Goal: Task Accomplishment & Management: Complete application form

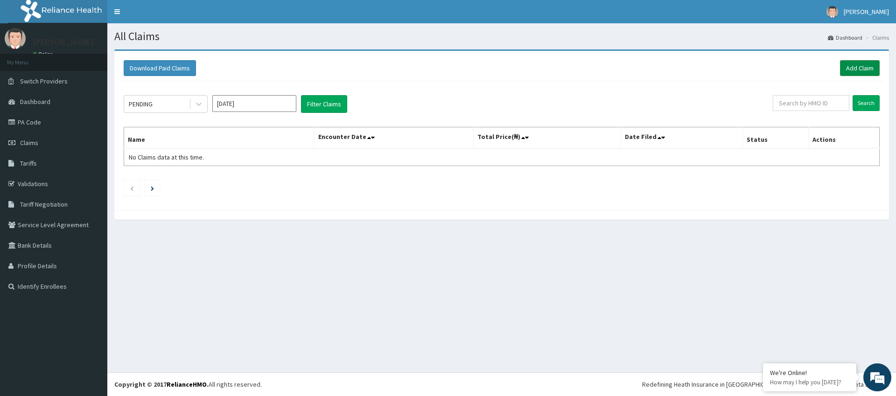
click at [854, 65] on link "Add Claim" at bounding box center [860, 68] width 40 height 16
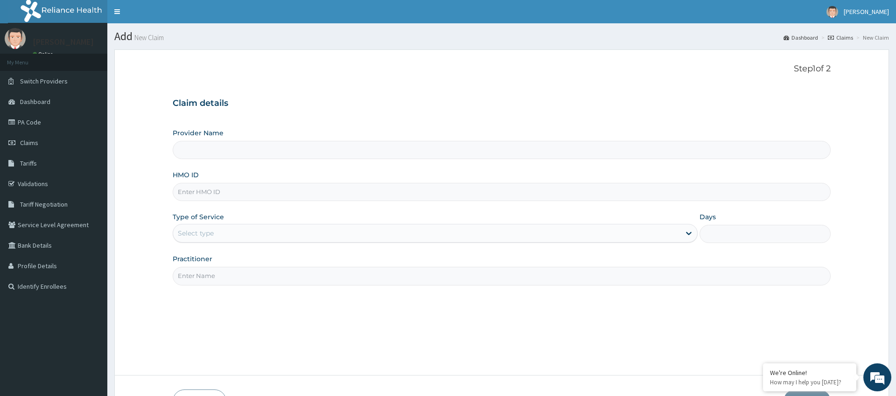
click at [191, 195] on input "HMO ID" at bounding box center [502, 192] width 658 height 18
type input "BVT/10019/A"
click at [195, 238] on div "Select type" at bounding box center [196, 233] width 36 height 9
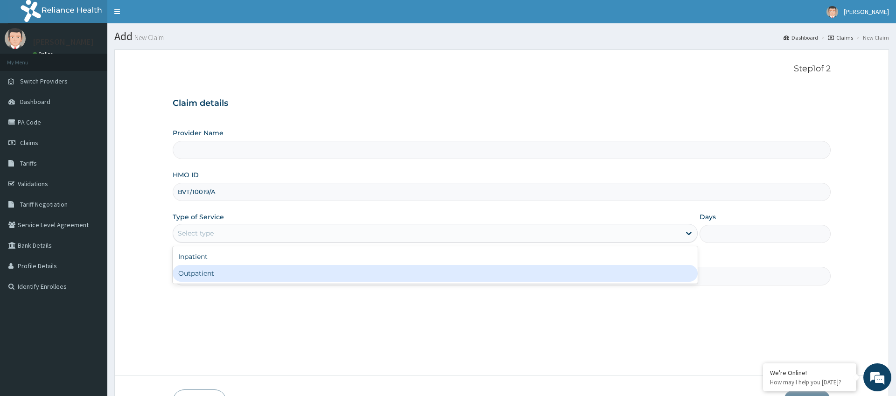
drag, startPoint x: 201, startPoint y: 269, endPoint x: 193, endPoint y: 271, distance: 7.6
click at [200, 270] on div "Outpatient" at bounding box center [435, 273] width 525 height 17
type input "1"
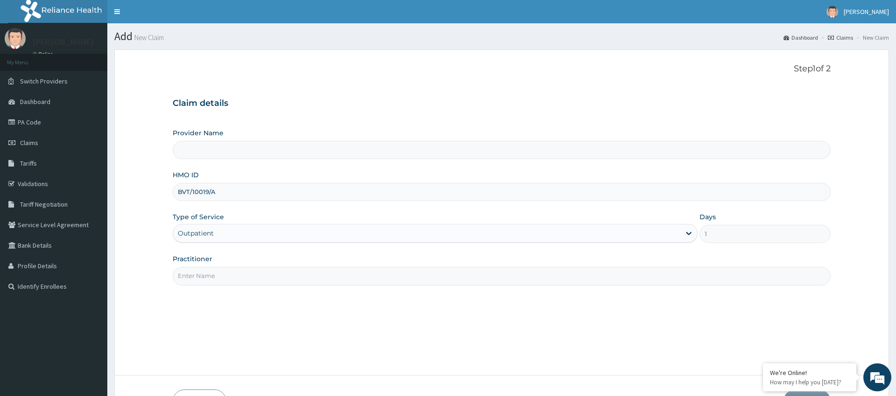
type input "Pure Fitness Africa | Ikota (fka Fitness Central)"
drag, startPoint x: 190, startPoint y: 271, endPoint x: 190, endPoint y: 276, distance: 5.6
click at [190, 271] on input "Practitioner" at bounding box center [502, 276] width 658 height 18
click at [189, 278] on input "Practitioner" at bounding box center [502, 276] width 658 height 18
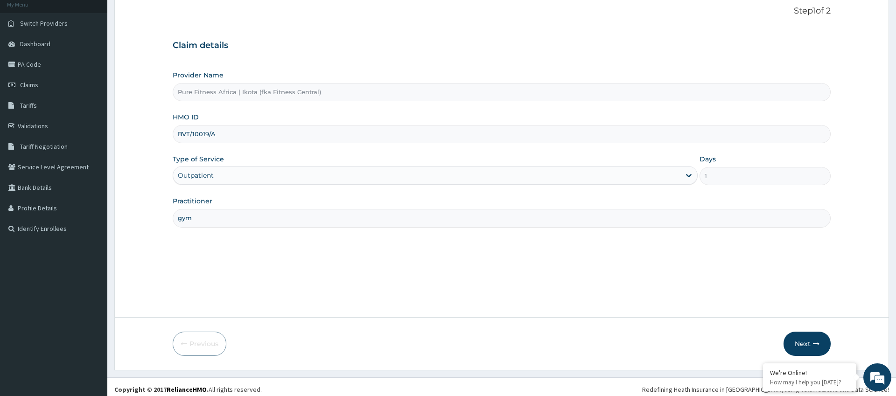
scroll to position [63, 0]
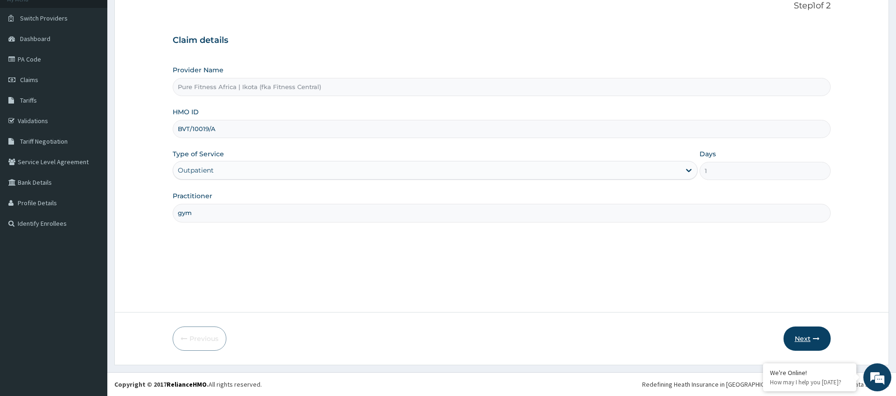
type input "gym"
click at [805, 341] on button "Next" at bounding box center [807, 339] width 47 height 24
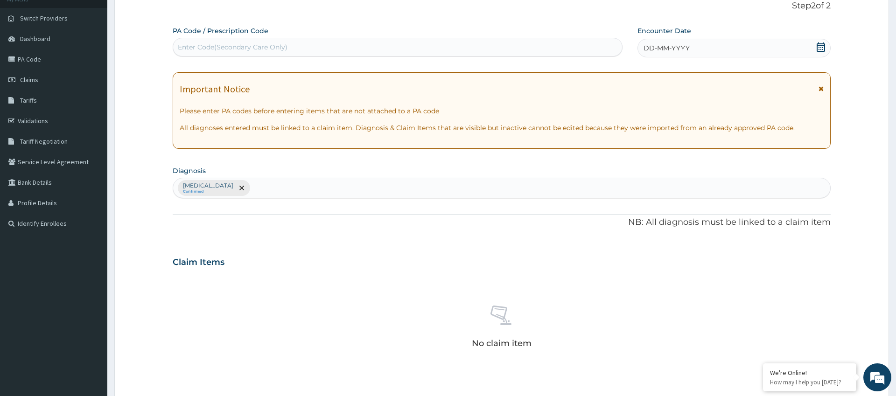
click at [182, 46] on div "Enter Code(Secondary Care Only)" at bounding box center [233, 46] width 110 height 9
type input "PA/BBB99C"
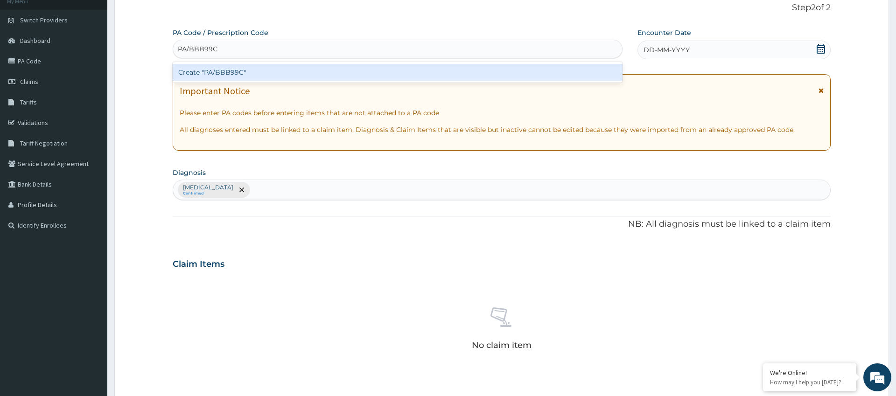
scroll to position [62, 0]
click at [270, 73] on div "Create "PA/BBB99C"" at bounding box center [398, 71] width 450 height 17
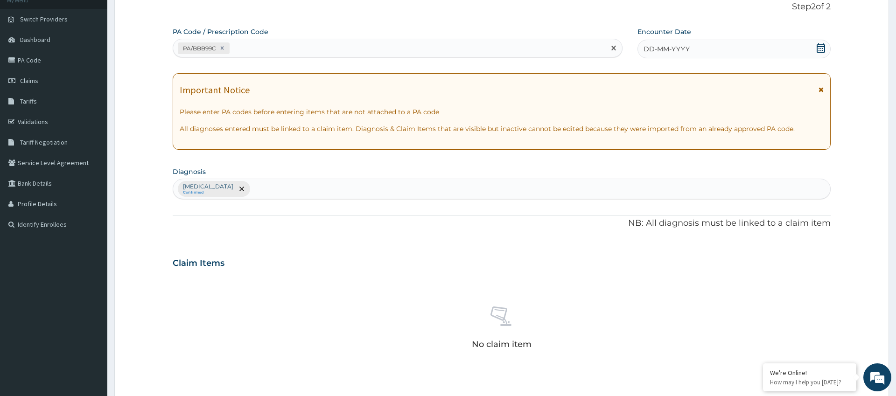
click at [675, 47] on span "DD-MM-YYYY" at bounding box center [667, 48] width 46 height 9
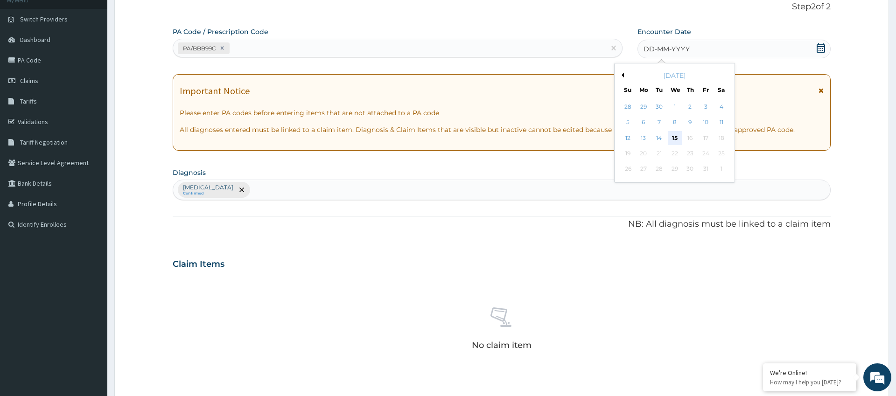
click at [671, 139] on div "15" at bounding box center [675, 138] width 14 height 14
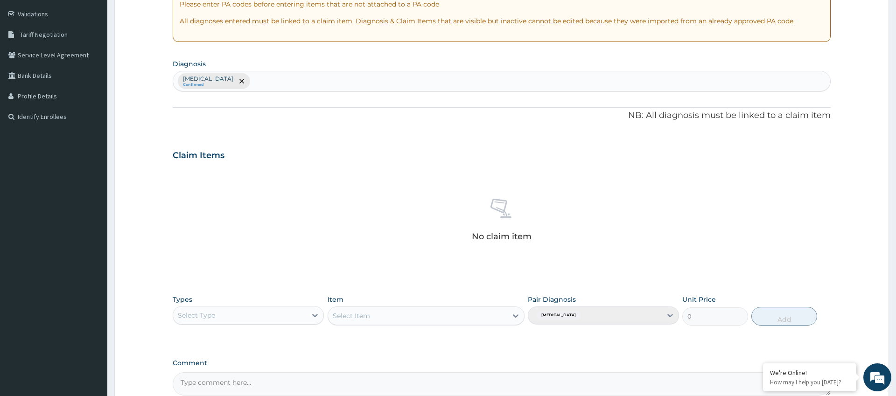
scroll to position [267, 0]
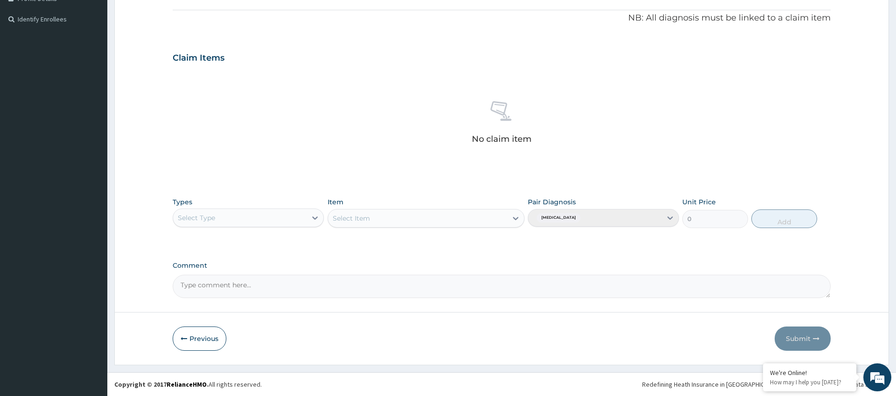
click at [246, 231] on div "Types Select Type Item Select Item Pair Diagnosis Lack of physical exercise Uni…" at bounding box center [502, 220] width 658 height 54
click at [244, 223] on div "Select Type" at bounding box center [239, 217] width 133 height 15
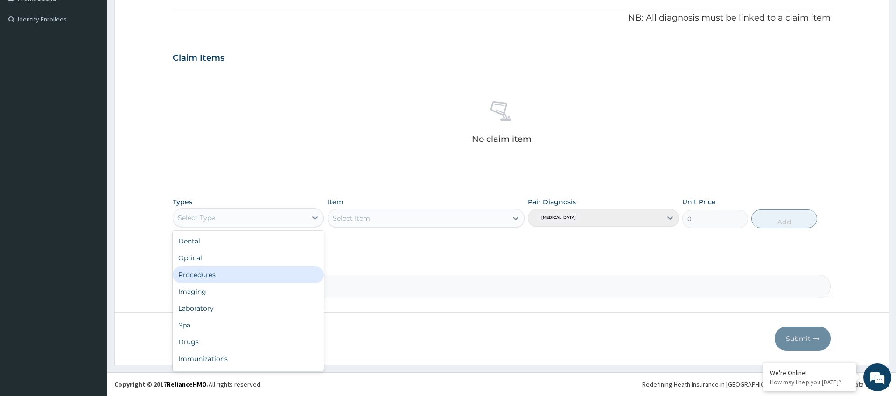
scroll to position [32, 0]
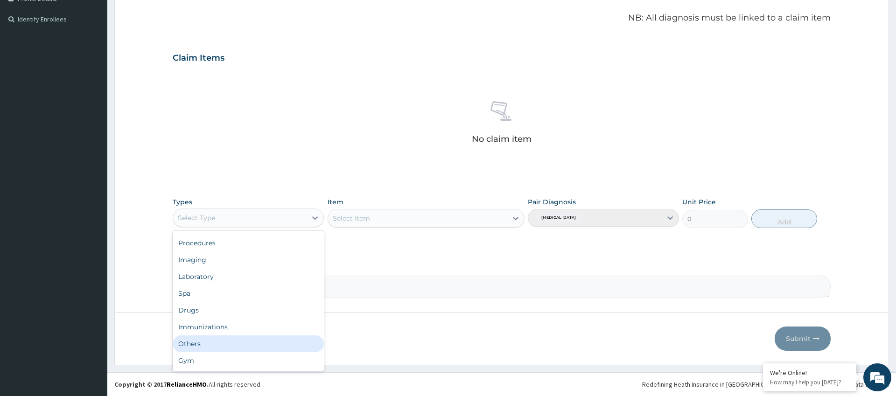
click at [252, 349] on div "Others" at bounding box center [248, 344] width 151 height 17
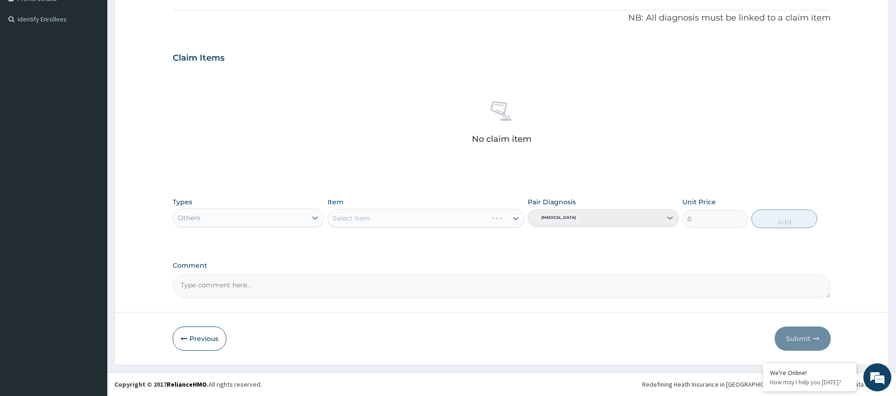
click at [471, 217] on div "Select Item" at bounding box center [426, 218] width 197 height 19
click at [473, 220] on div "Select Item" at bounding box center [418, 218] width 180 height 15
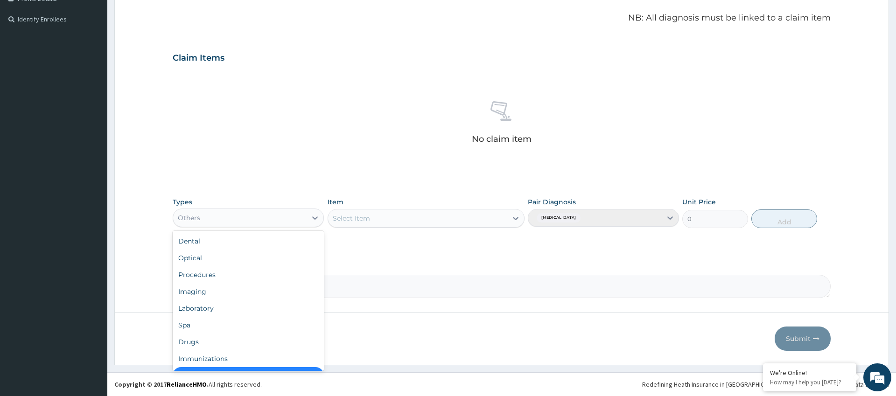
click at [296, 213] on div "Others" at bounding box center [239, 217] width 133 height 15
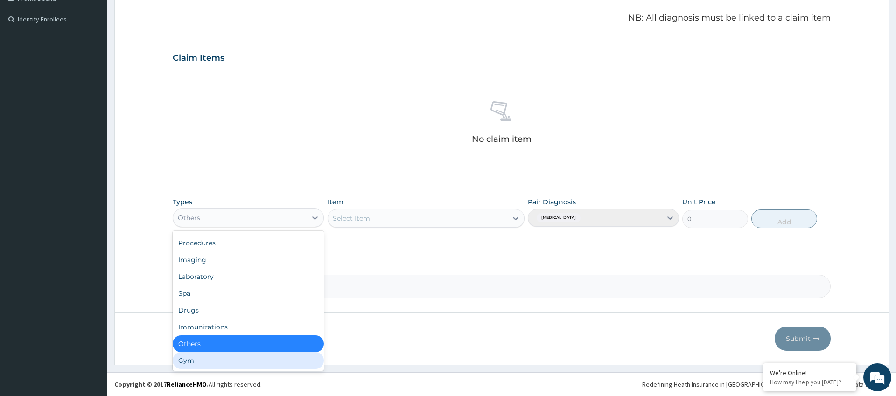
scroll to position [30, 0]
click at [260, 364] on div "Gym" at bounding box center [248, 362] width 151 height 17
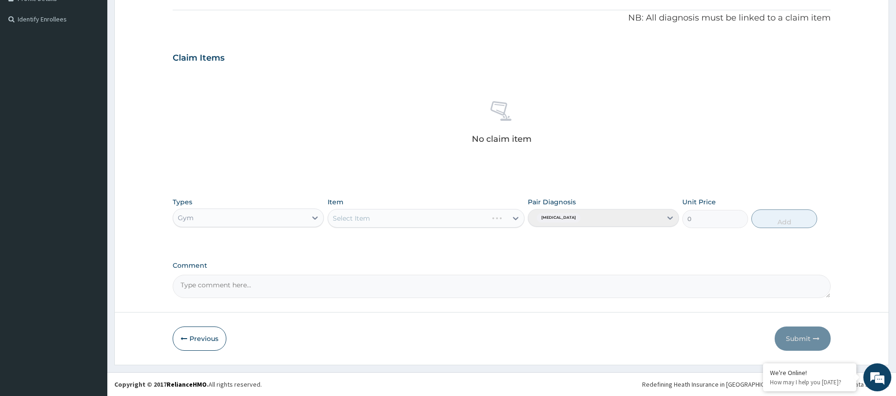
click at [410, 229] on div "Types option Gym, selected. Select is focused ,type to refine list, press Down …" at bounding box center [502, 213] width 658 height 40
click at [411, 223] on div "Select Item" at bounding box center [426, 218] width 197 height 19
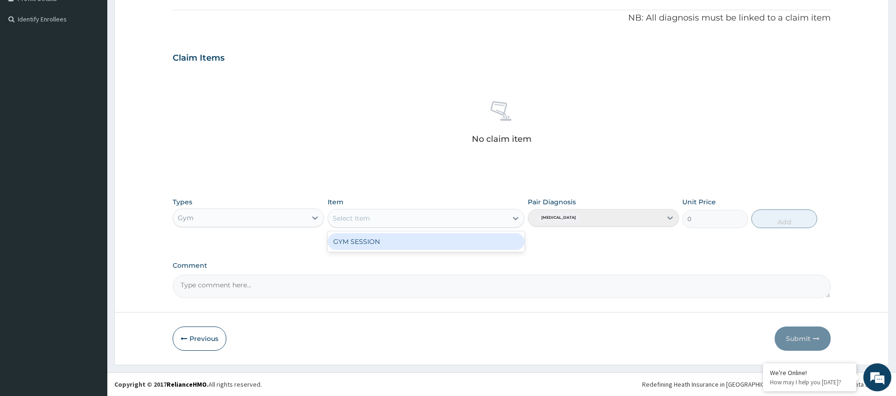
click at [416, 219] on div "Select Item" at bounding box center [418, 218] width 180 height 15
click at [413, 245] on div "GYM SESSION" at bounding box center [426, 241] width 197 height 17
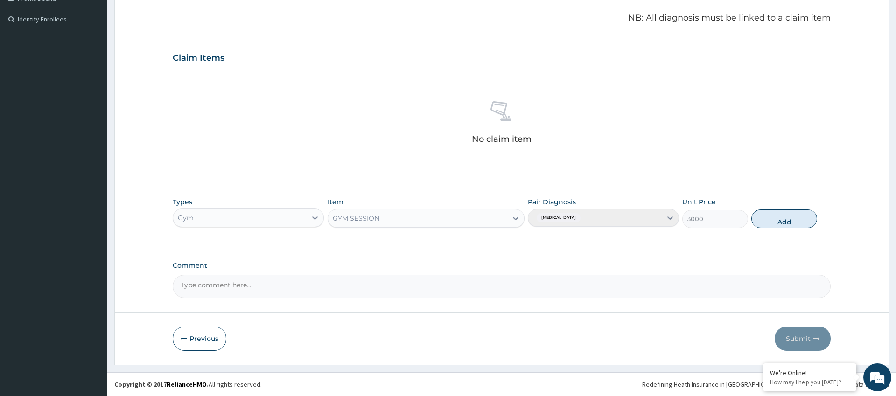
click at [790, 221] on button "Add" at bounding box center [784, 219] width 66 height 19
type input "0"
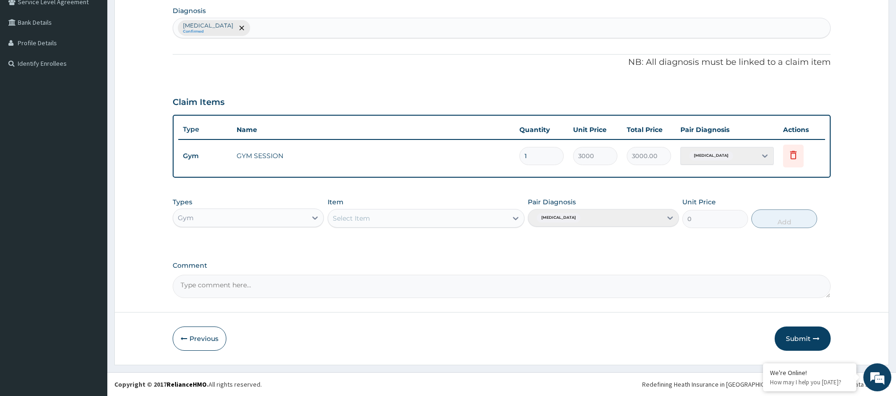
scroll to position [223, 0]
click at [811, 343] on button "Submit" at bounding box center [803, 339] width 56 height 24
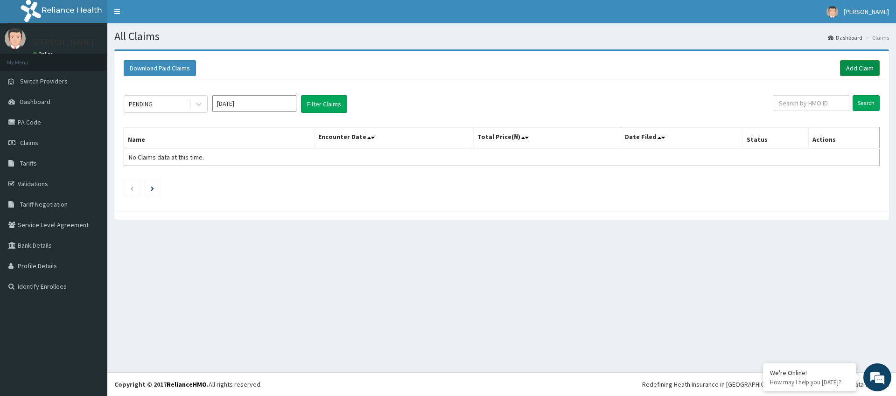
click at [858, 69] on link "Add Claim" at bounding box center [860, 68] width 40 height 16
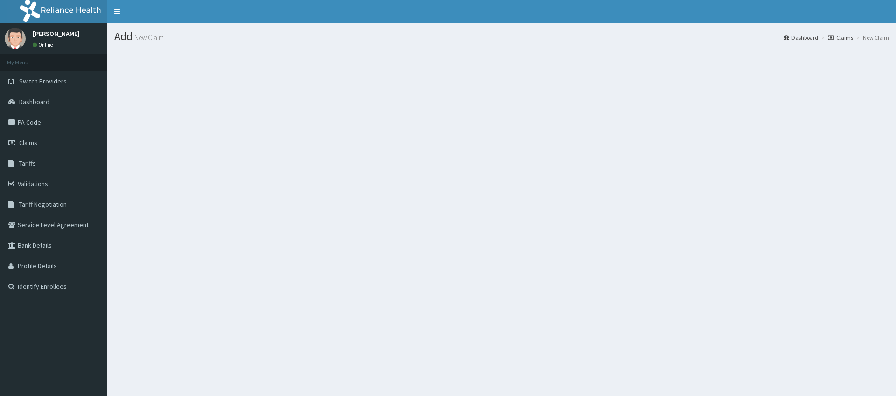
scroll to position [0, 0]
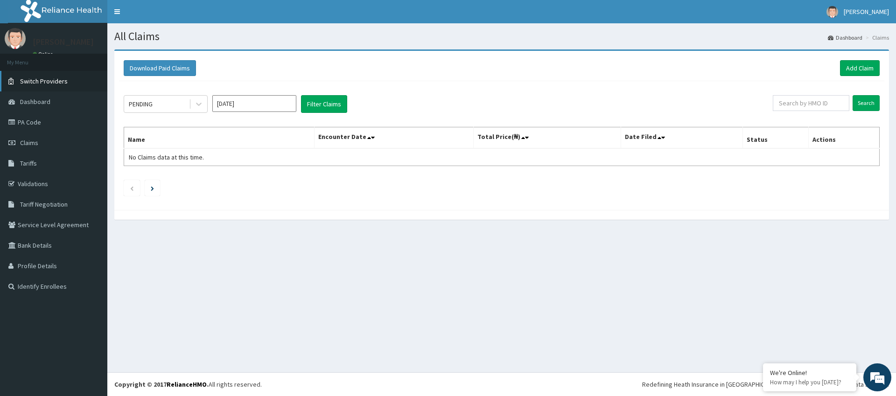
click at [62, 78] on span "Switch Providers" at bounding box center [44, 81] width 48 height 8
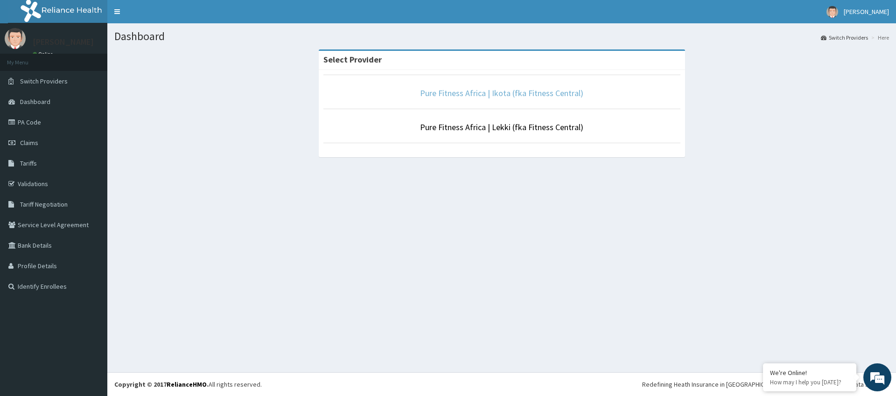
click at [464, 94] on link "Pure Fitness Africa | Ikota (fka Fitness Central)" at bounding box center [501, 93] width 163 height 11
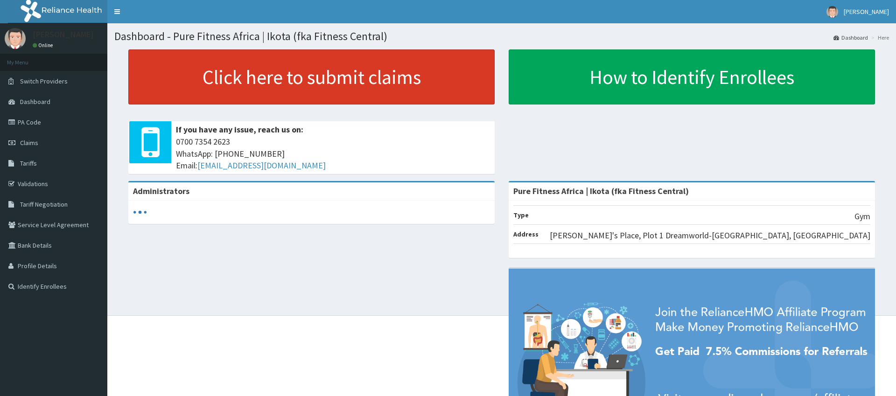
click at [357, 72] on link "Click here to submit claims" at bounding box center [311, 76] width 366 height 55
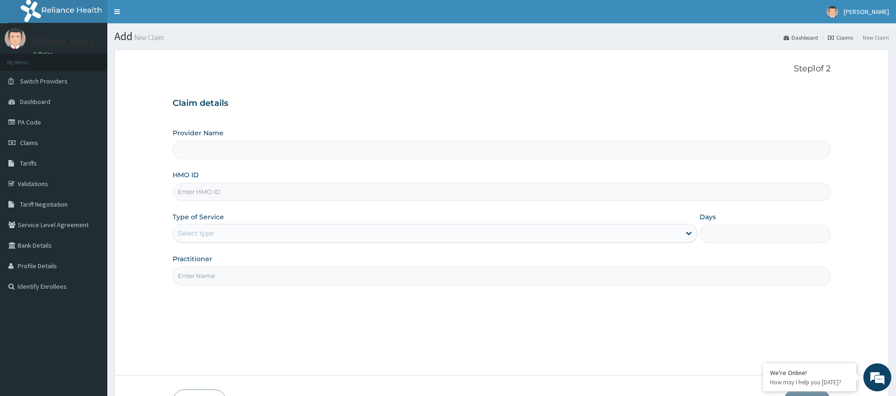
click at [188, 193] on input "HMO ID" at bounding box center [502, 192] width 658 height 18
type input "SMR/10004/A"
type input "Pure Fitness Africa | Ikota (fka Fitness Central)"
type input "1"
click at [189, 231] on div "Outpatient" at bounding box center [435, 233] width 525 height 19
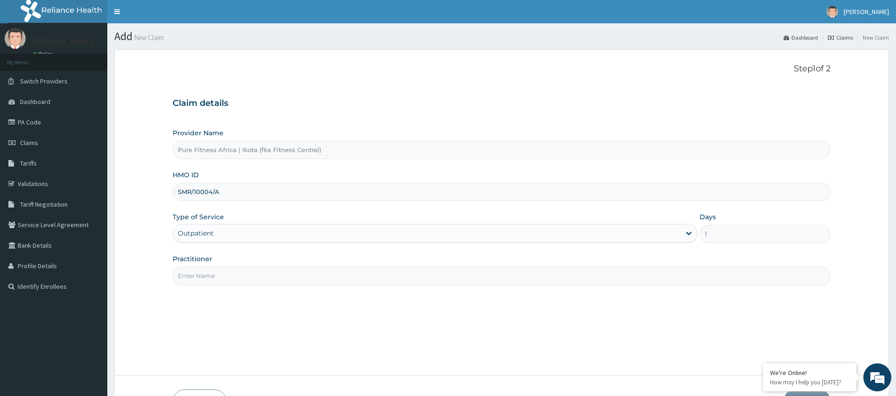
click at [191, 232] on div "Outpatient" at bounding box center [435, 233] width 525 height 19
click at [197, 280] on input "Practitioner" at bounding box center [502, 276] width 658 height 18
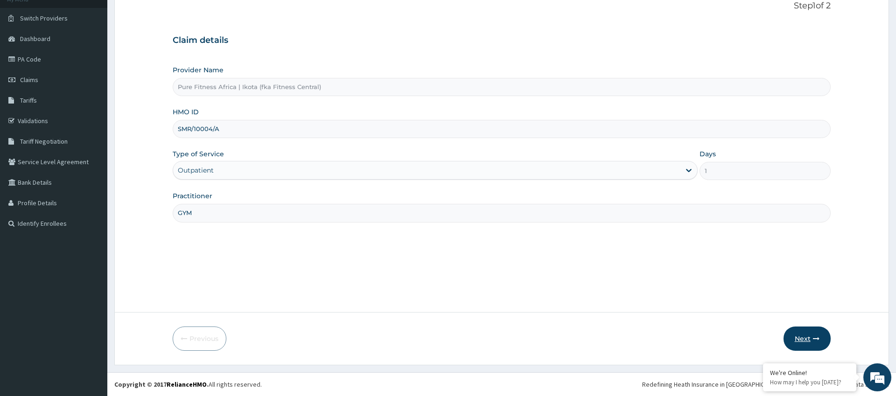
type input "GYM"
click at [800, 327] on button "Next" at bounding box center [807, 339] width 47 height 24
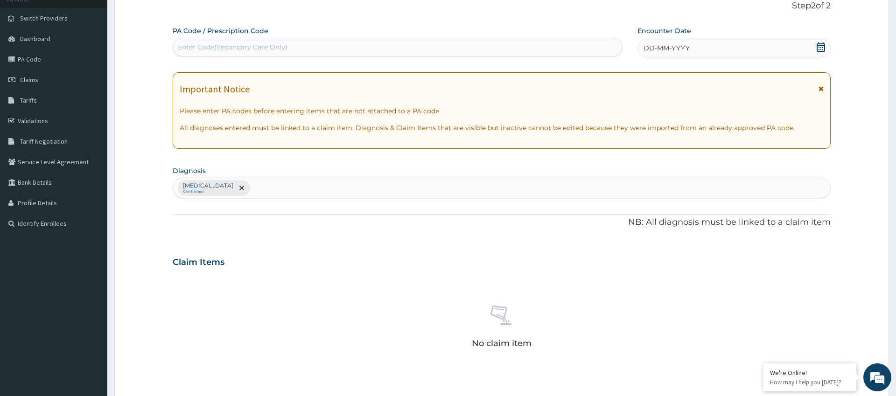
scroll to position [64, 0]
click at [199, 47] on div "Enter Code(Secondary Care Only)" at bounding box center [233, 45] width 110 height 9
type input "PA/DE3CE1"
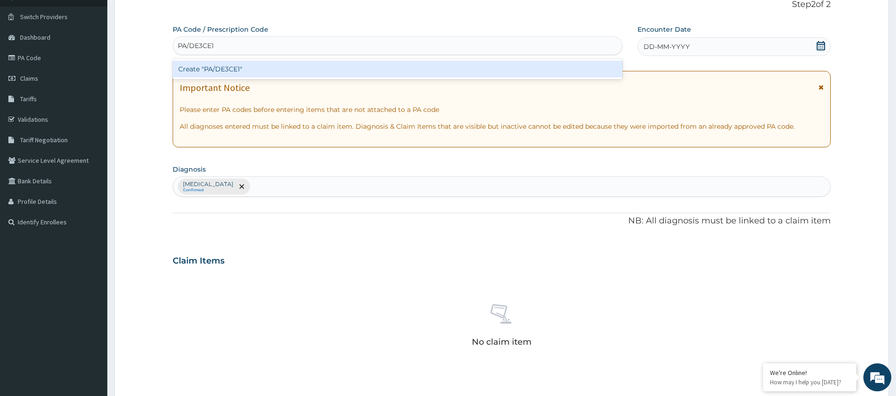
click at [266, 65] on div "Create "PA/DE3CE1"" at bounding box center [398, 69] width 450 height 17
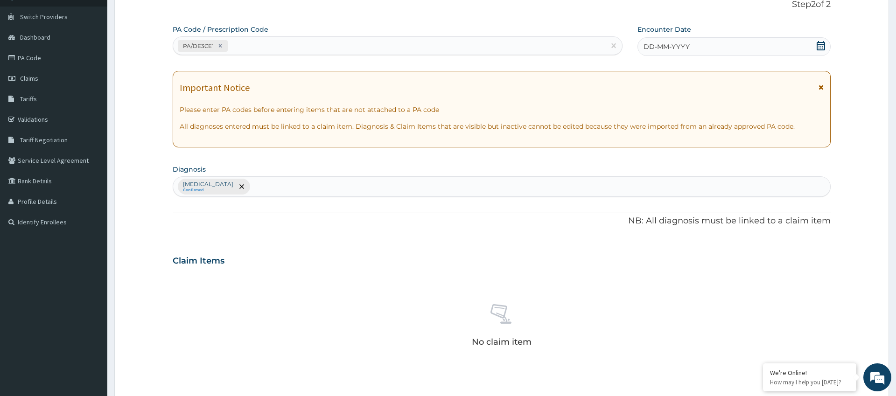
click at [669, 47] on span "DD-MM-YYYY" at bounding box center [667, 46] width 46 height 9
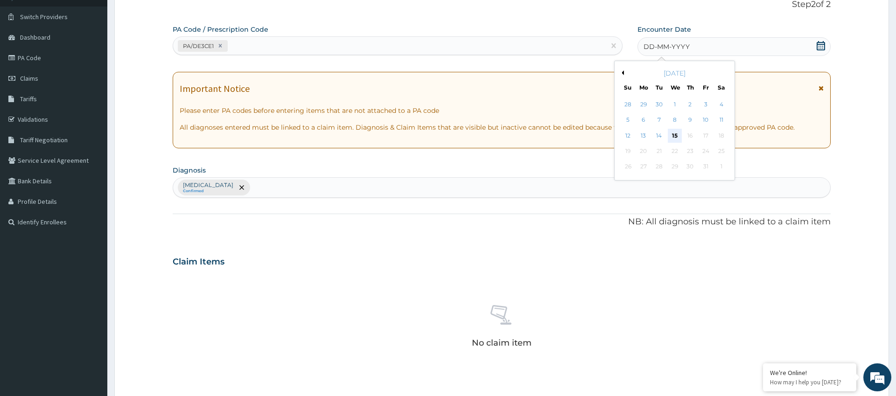
click at [675, 140] on div "15" at bounding box center [675, 136] width 14 height 14
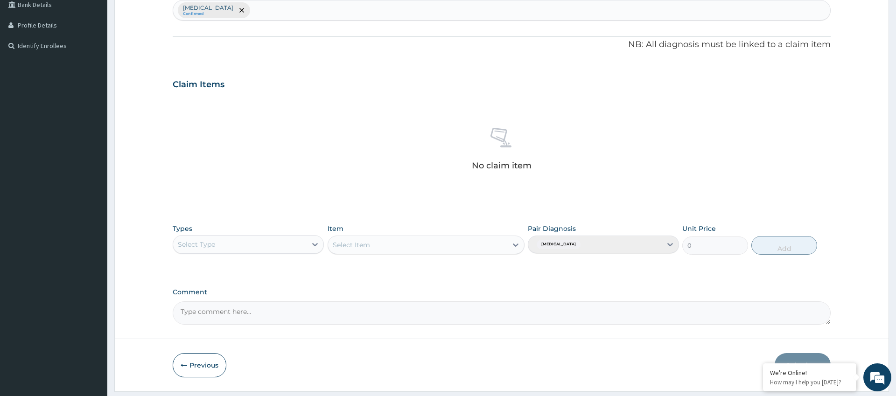
scroll to position [267, 0]
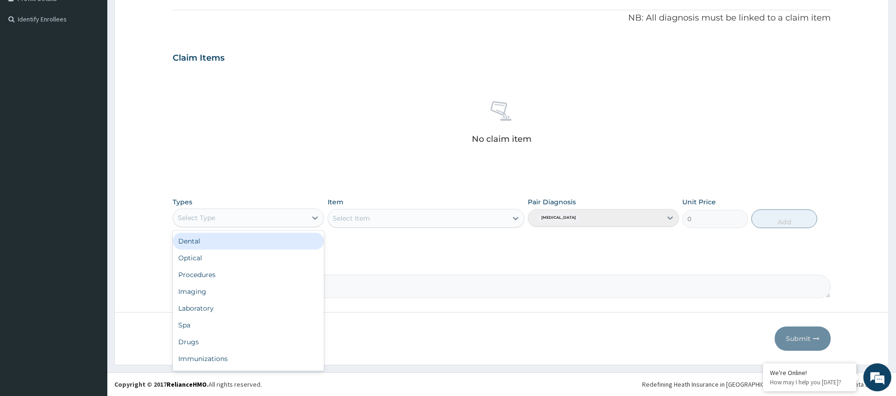
click at [242, 216] on div "Select Type" at bounding box center [239, 217] width 133 height 15
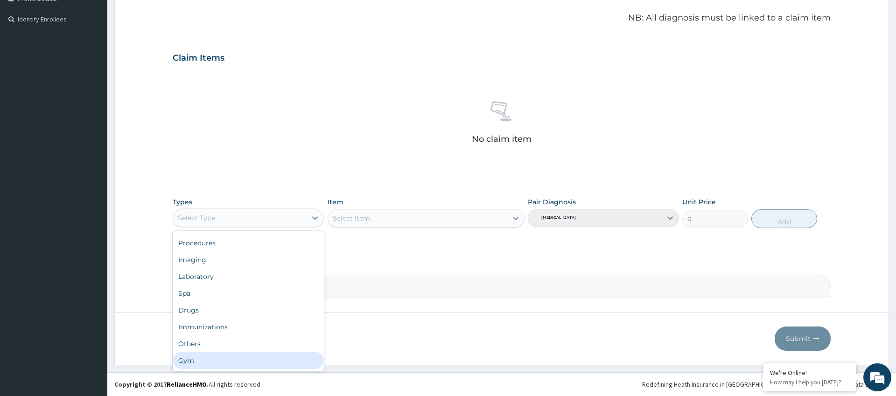
click at [271, 361] on div "Gym" at bounding box center [248, 360] width 151 height 17
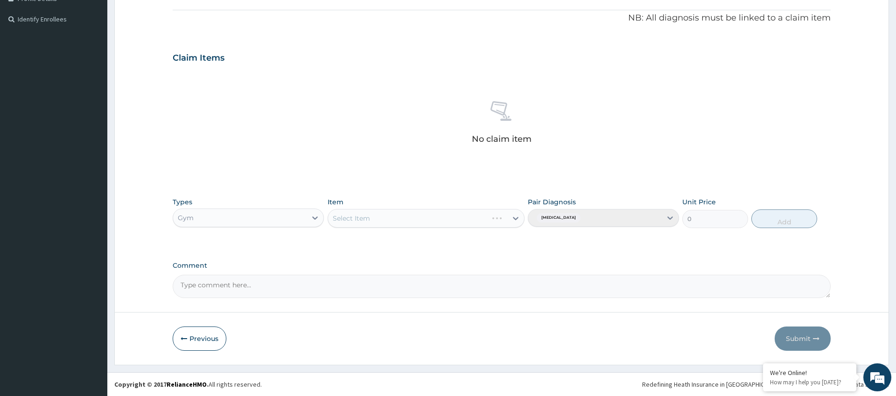
click at [406, 225] on div "Select Item" at bounding box center [426, 218] width 197 height 19
click at [408, 219] on div "Select Item" at bounding box center [426, 218] width 197 height 19
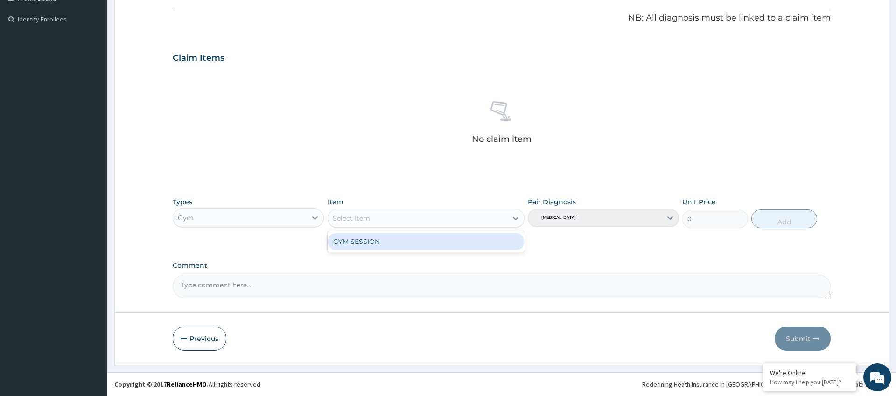
click at [500, 218] on div "Select Item" at bounding box center [418, 218] width 180 height 15
click at [500, 239] on div "GYM SESSION" at bounding box center [426, 241] width 197 height 17
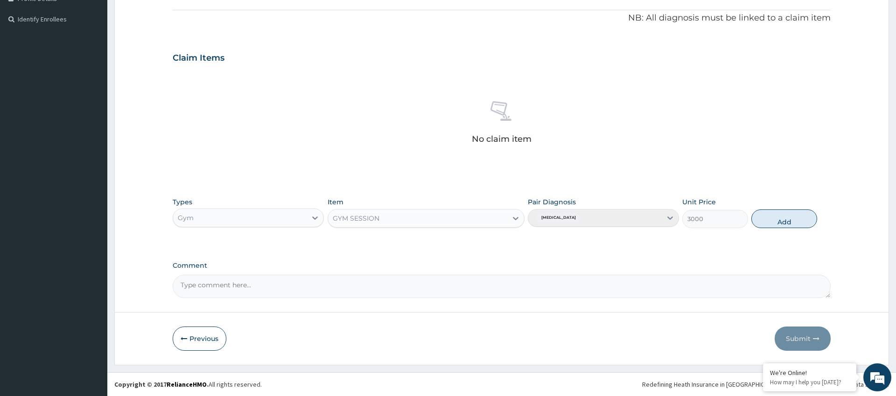
drag, startPoint x: 785, startPoint y: 220, endPoint x: 798, endPoint y: 253, distance: 36.0
click at [785, 220] on button "Add" at bounding box center [784, 219] width 66 height 19
type input "0"
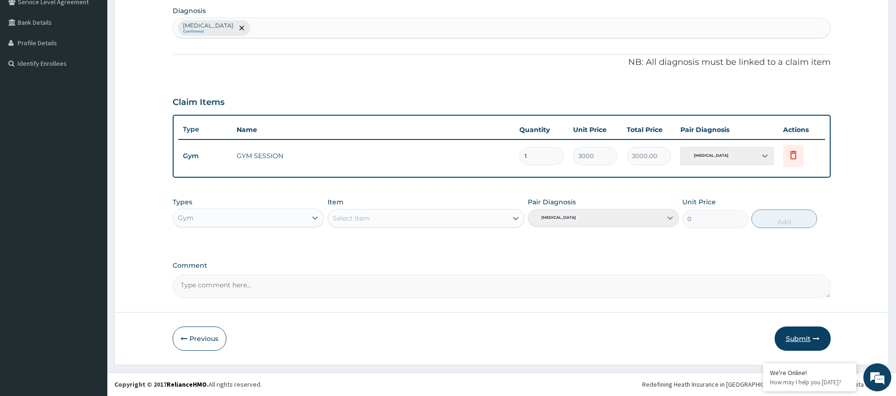
click at [798, 336] on button "Submit" at bounding box center [803, 339] width 56 height 24
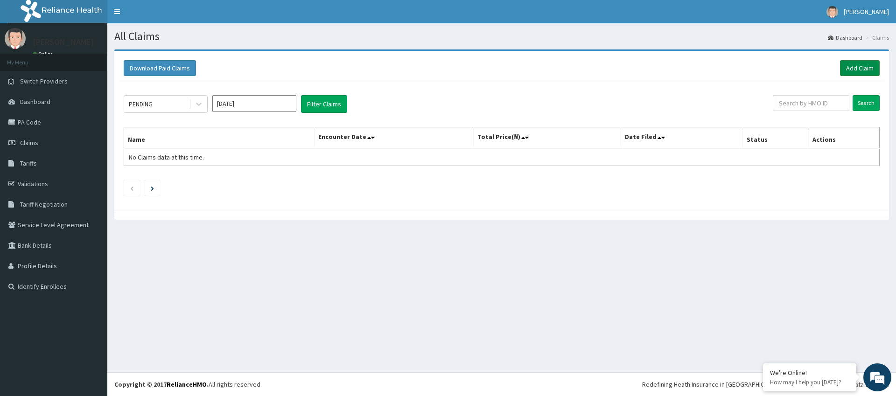
click at [846, 66] on link "Add Claim" at bounding box center [860, 68] width 40 height 16
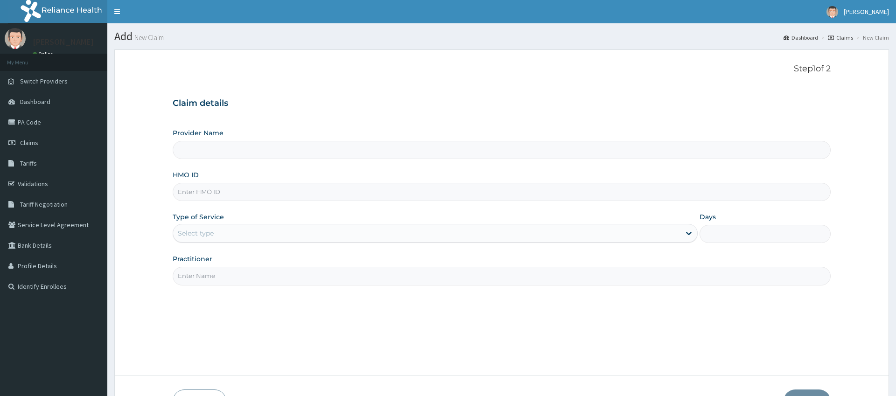
click at [197, 243] on div "Provider Name HMO ID Type of Service Select type Days Practitioner" at bounding box center [502, 206] width 658 height 157
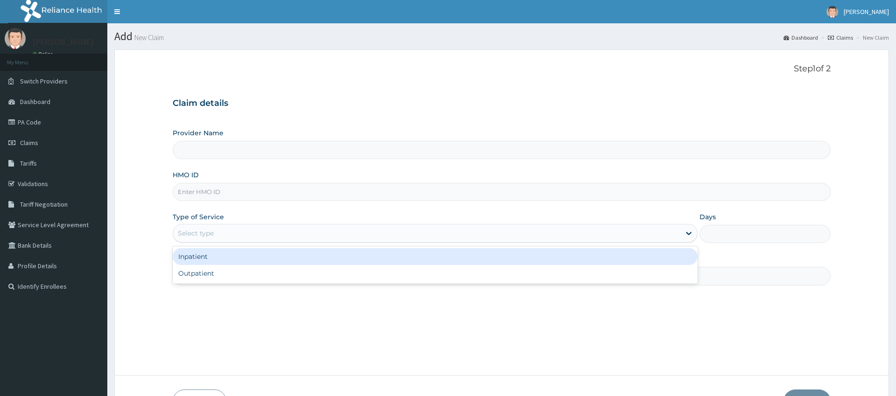
click at [197, 231] on div "Select type" at bounding box center [196, 233] width 36 height 9
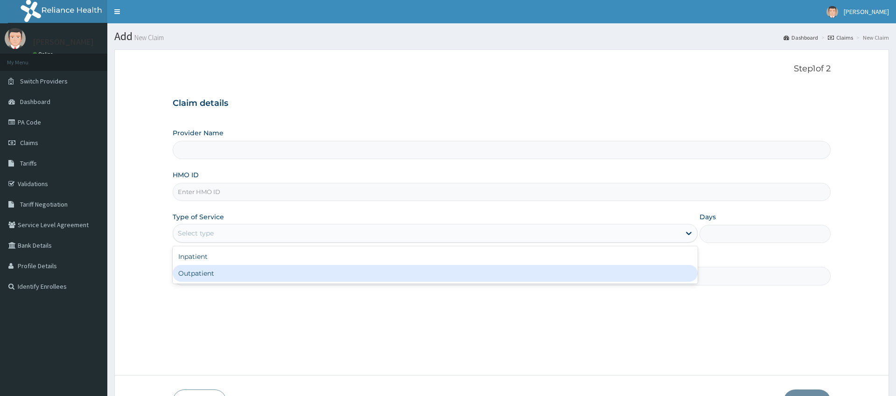
click at [210, 276] on div "Outpatient" at bounding box center [435, 273] width 525 height 17
type input "1"
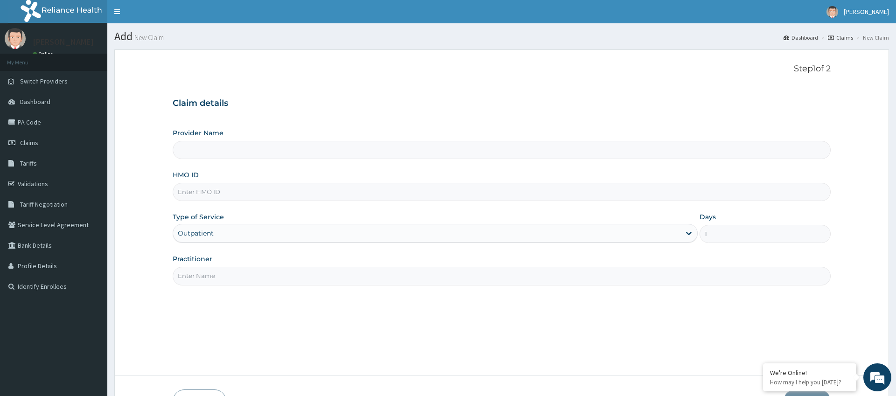
click at [189, 195] on input "HMO ID" at bounding box center [502, 192] width 658 height 18
type input "Pure Fitness Africa | Ikota (fka Fitness Central)"
type input "TGS/10056/A"
click at [191, 277] on input "Practitioner" at bounding box center [502, 276] width 658 height 18
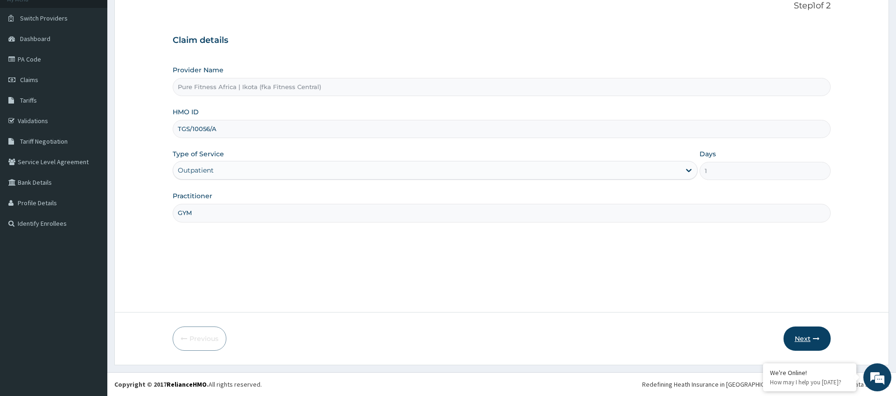
type input "GYM"
click at [812, 335] on button "Next" at bounding box center [807, 340] width 47 height 24
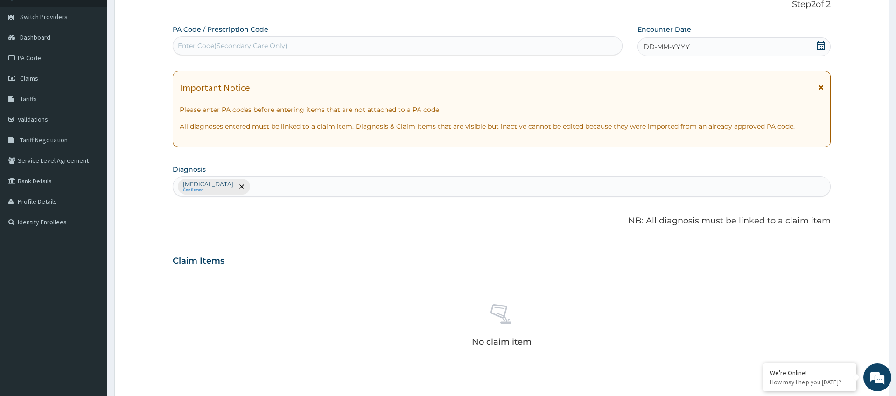
click at [189, 43] on div "Enter Code(Secondary Care Only)" at bounding box center [233, 45] width 110 height 9
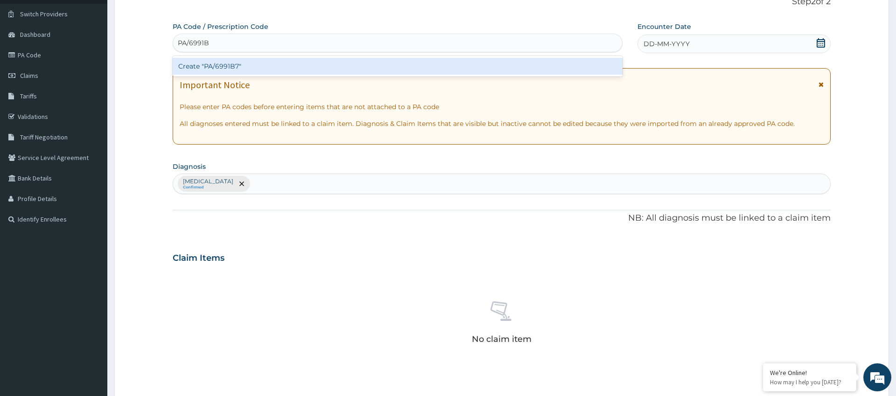
type input "PA/6991B7"
click at [257, 65] on div "Create "PA/6991B7"" at bounding box center [398, 66] width 450 height 17
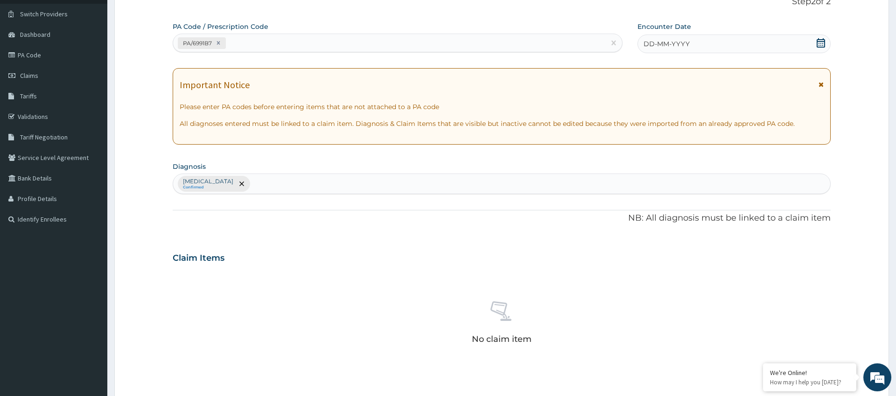
click at [677, 48] on span "DD-MM-YYYY" at bounding box center [667, 43] width 46 height 9
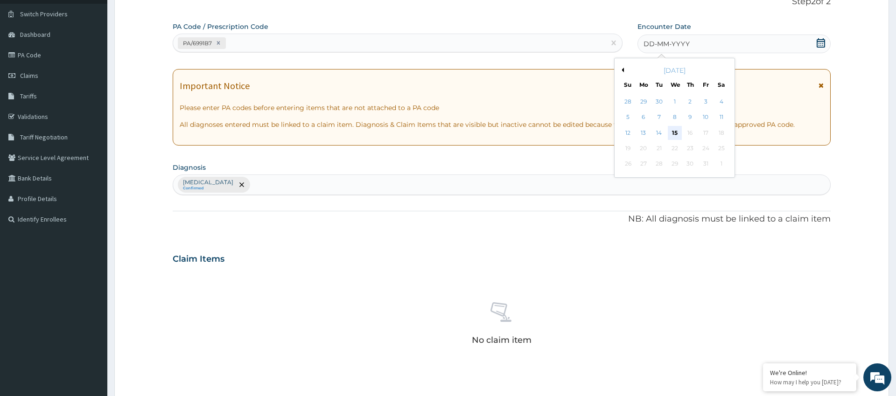
click at [672, 129] on div "15" at bounding box center [675, 133] width 14 height 14
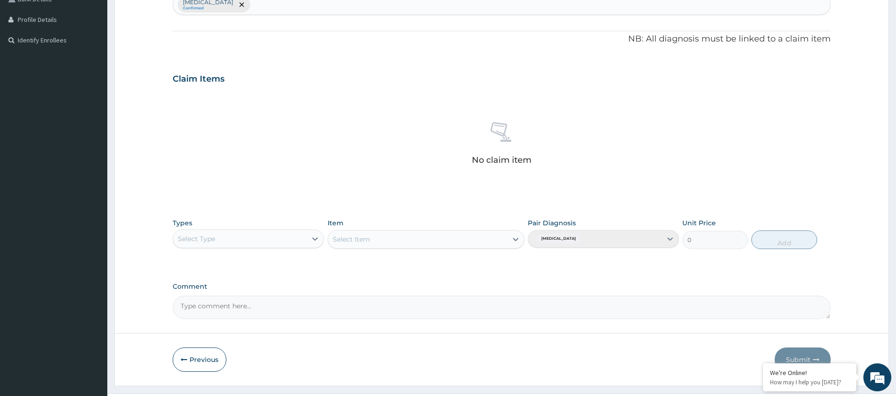
scroll to position [267, 0]
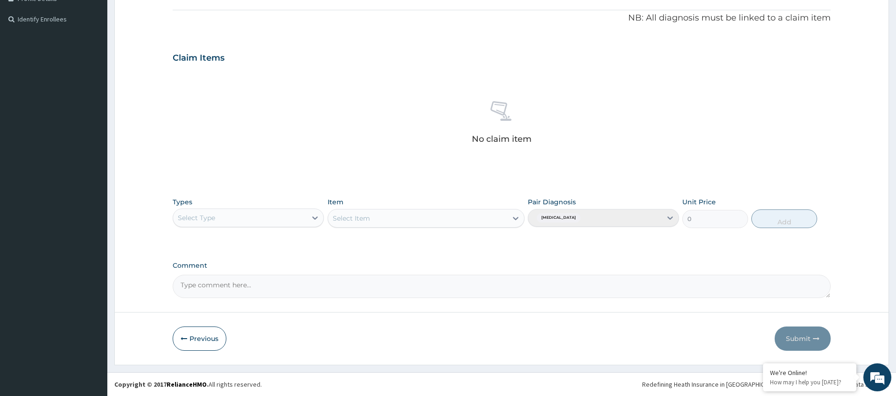
drag, startPoint x: 206, startPoint y: 212, endPoint x: 197, endPoint y: 98, distance: 114.7
click at [207, 207] on div "Types Select Type" at bounding box center [248, 212] width 151 height 31
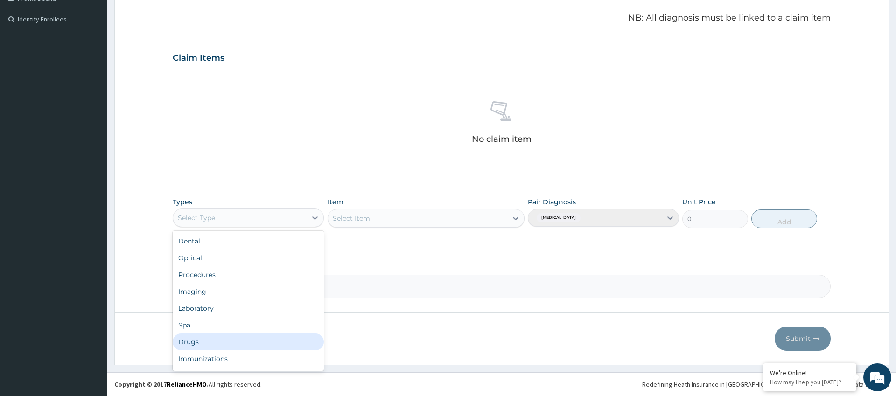
scroll to position [32, 0]
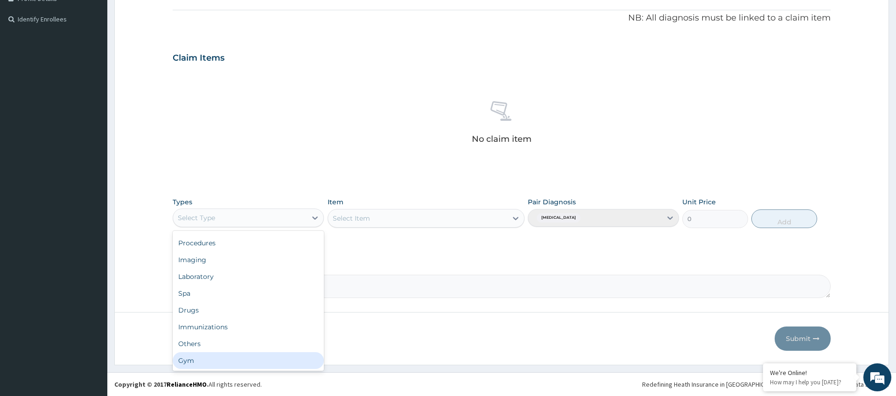
click at [266, 364] on div "Gym" at bounding box center [248, 360] width 151 height 17
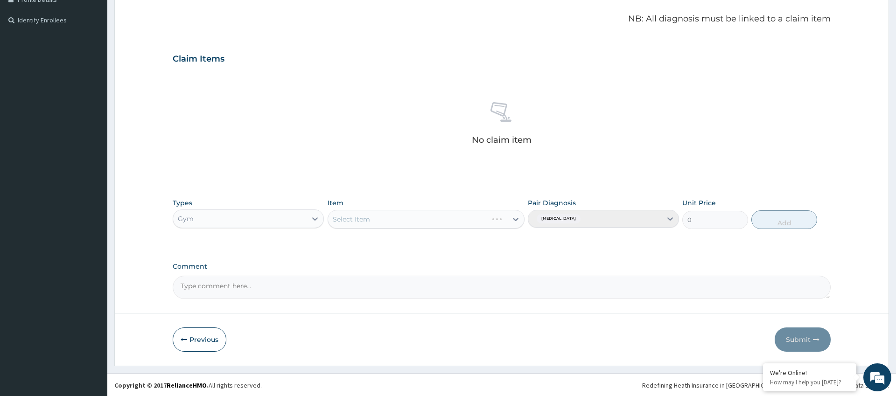
click at [395, 220] on div "Select Item" at bounding box center [426, 219] width 197 height 19
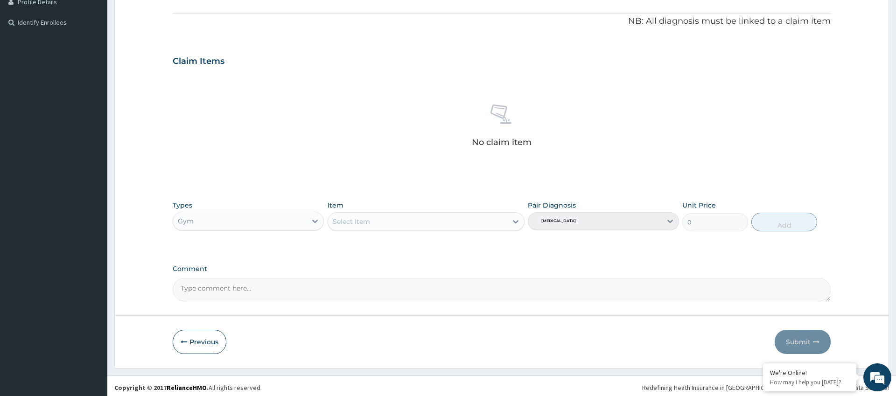
click at [464, 226] on div "Select Item" at bounding box center [426, 221] width 197 height 19
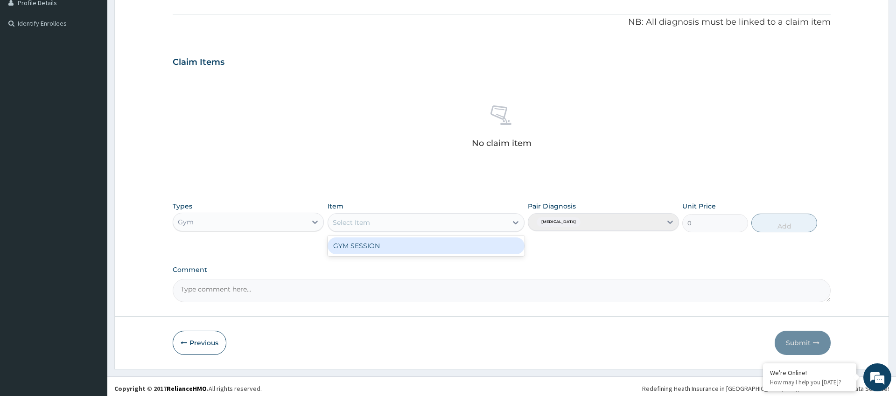
click at [475, 221] on div "Select Item" at bounding box center [418, 222] width 180 height 15
click at [472, 242] on div "GYM SESSION" at bounding box center [426, 244] width 197 height 17
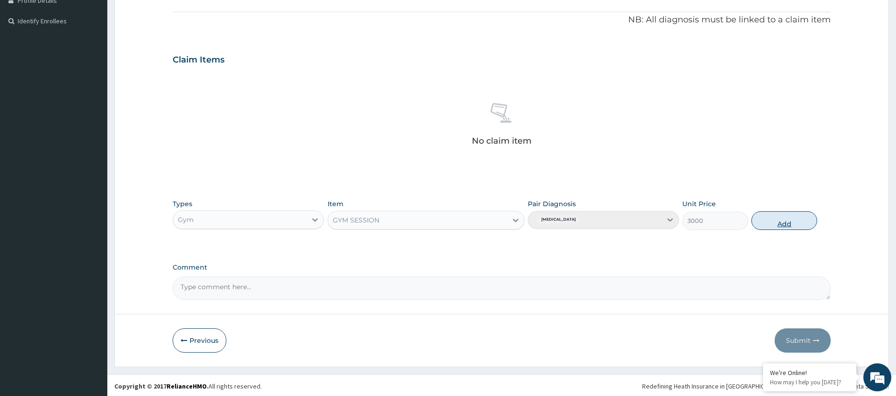
click at [777, 217] on button "Add" at bounding box center [784, 220] width 66 height 19
type input "0"
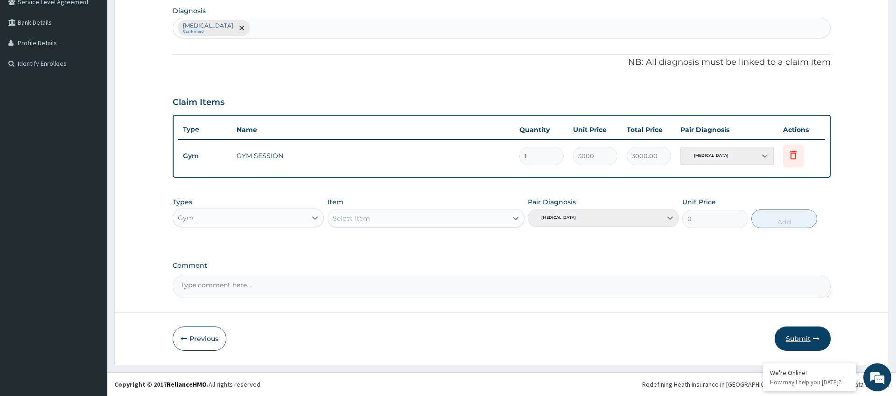
click at [803, 333] on button "Submit" at bounding box center [803, 339] width 56 height 24
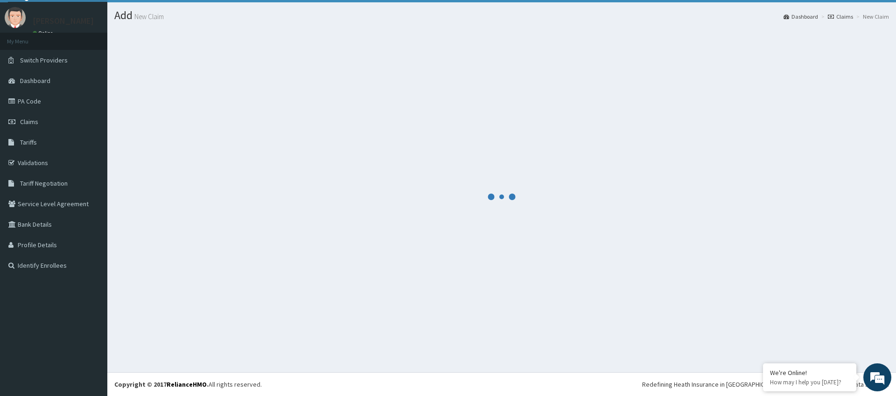
scroll to position [223, 0]
